Goal: Find specific page/section: Find specific page/section

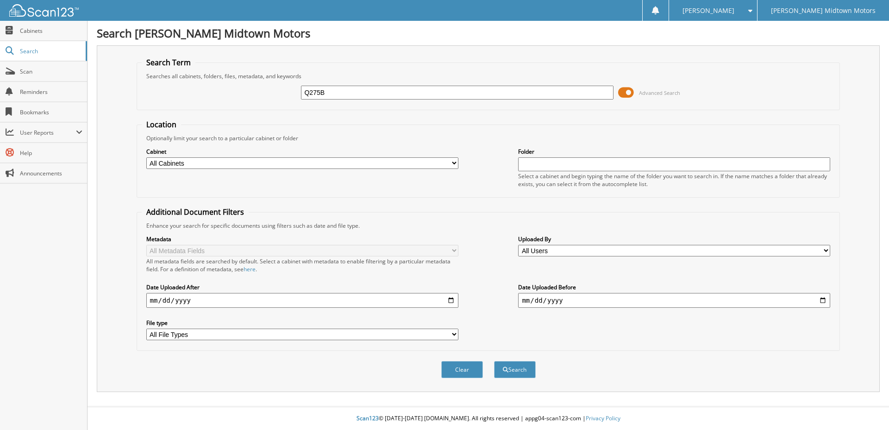
type input "Q275B"
click at [494, 361] on button "Search" at bounding box center [515, 369] width 42 height 17
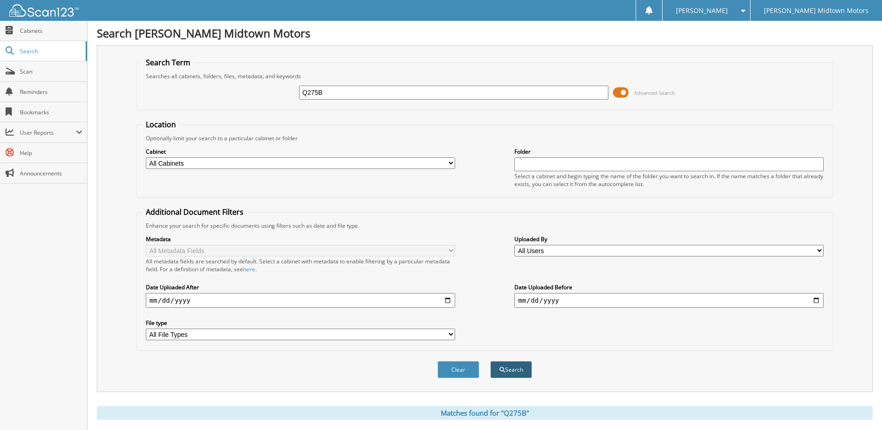
click at [514, 365] on button "Search" at bounding box center [511, 369] width 42 height 17
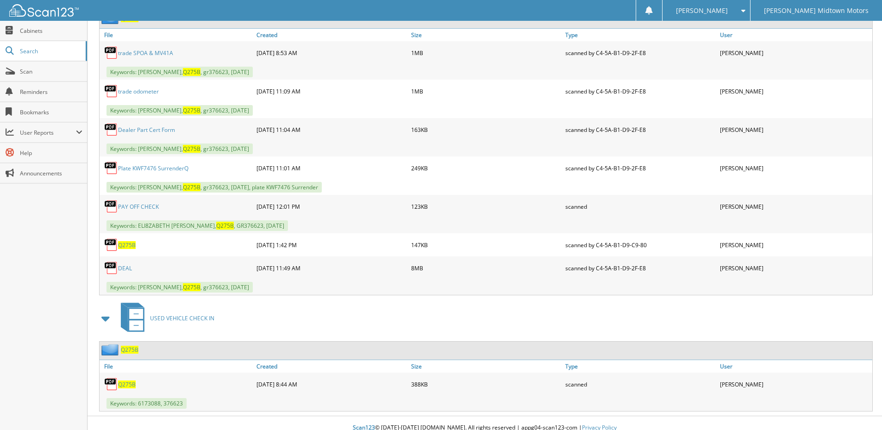
scroll to position [471, 0]
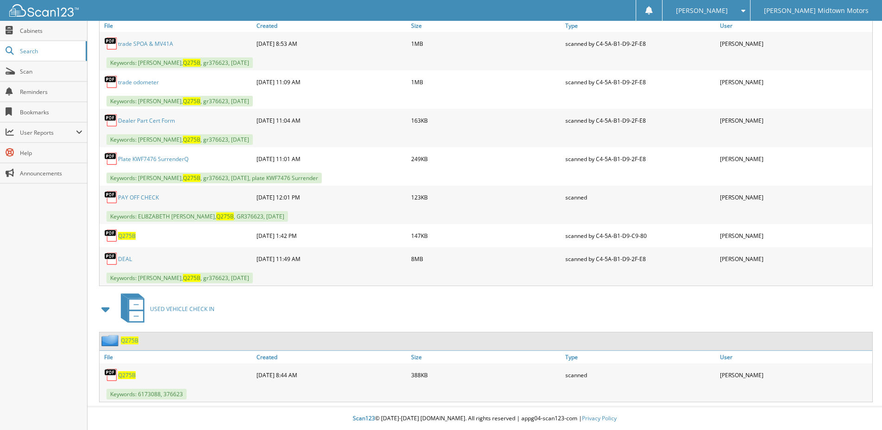
click at [121, 257] on link "DEAL" at bounding box center [125, 259] width 14 height 8
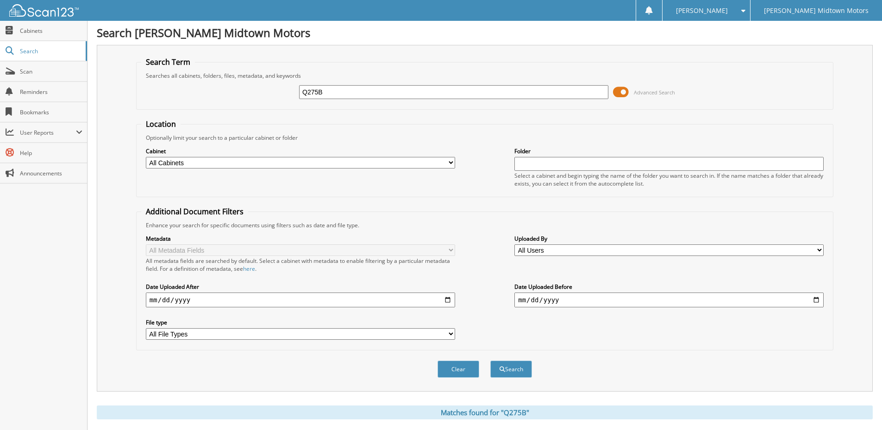
scroll to position [0, 0]
